Goal: Information Seeking & Learning: Learn about a topic

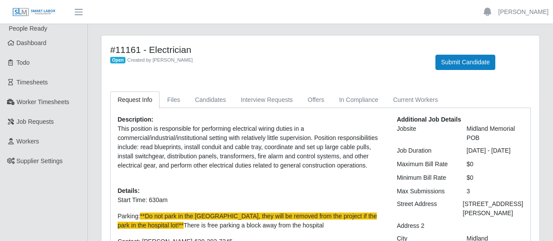
scroll to position [87, 0]
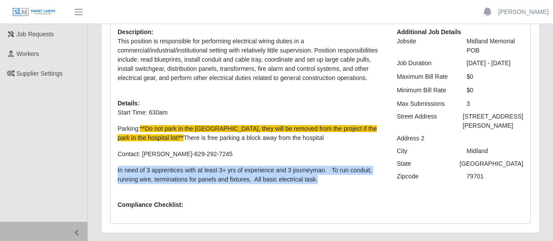
drag, startPoint x: 317, startPoint y: 182, endPoint x: 116, endPoint y: 170, distance: 201.5
click at [116, 170] on div "Description: This position is responsible for performing electrical wiring duti…" at bounding box center [250, 122] width 279 height 189
copy p "In need of 3 apprentices with at least 3+ yrs of experience and 3 journeyman. T…"
